Goal: Check status

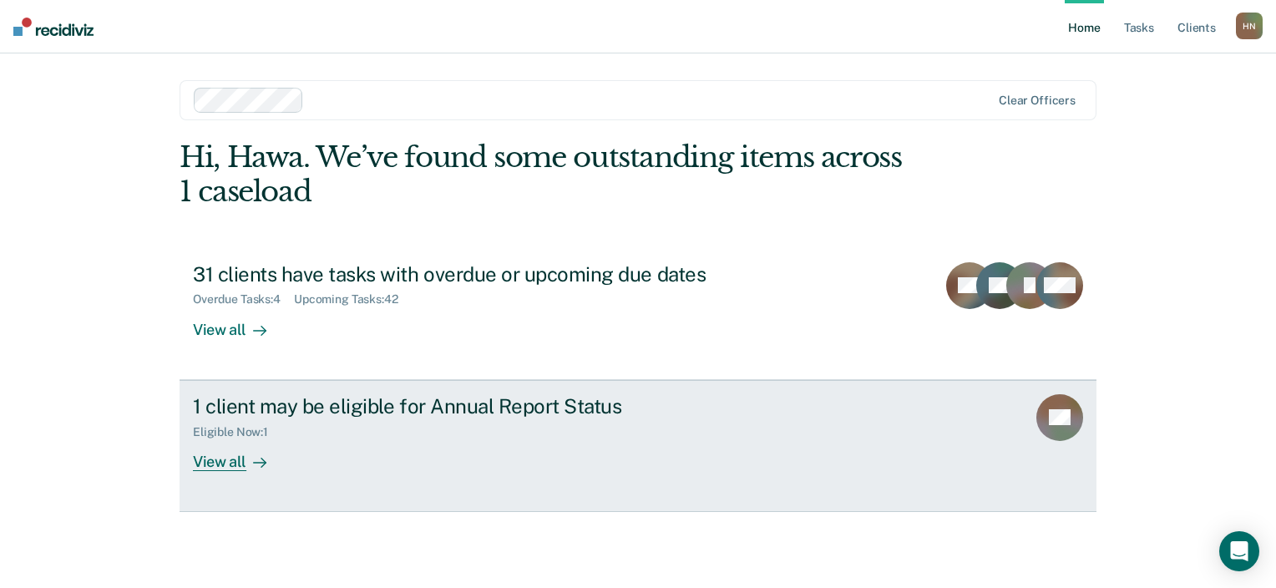
click at [648, 444] on div "1 client may be eligible for Annual Report Status Eligible Now : 1 View all" at bounding box center [506, 432] width 626 height 77
